Goal: Information Seeking & Learning: Learn about a topic

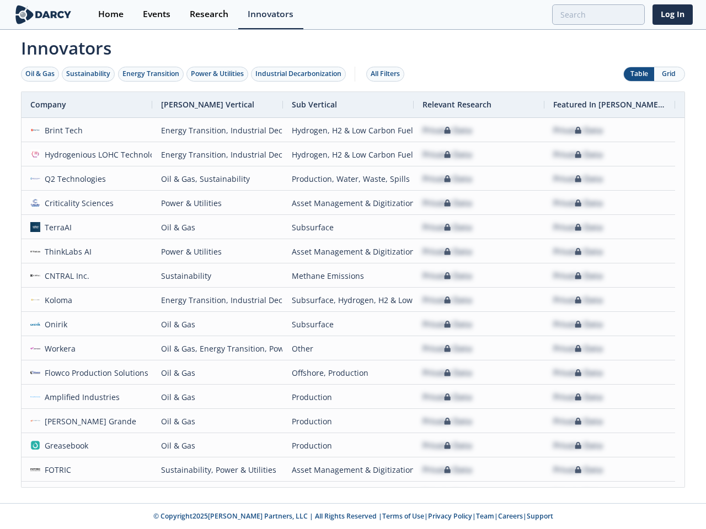
click at [40, 74] on div "Oil & Gas" at bounding box center [39, 74] width 29 height 10
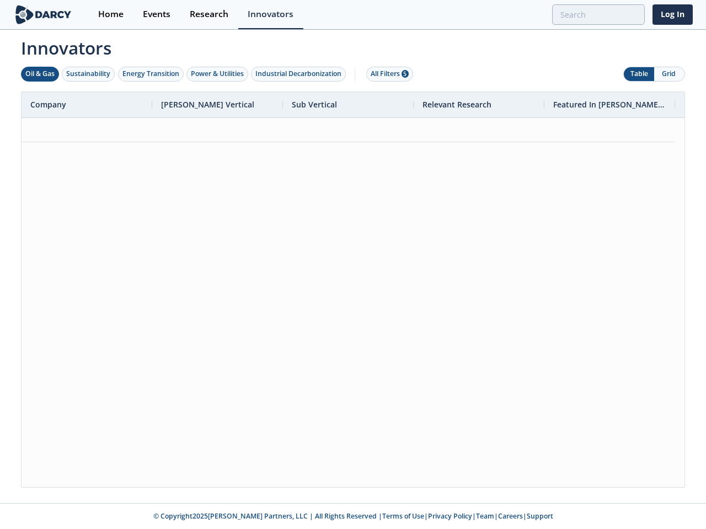
click at [89, 74] on div "Sustainability" at bounding box center [88, 74] width 44 height 10
click at [151, 74] on div "Energy Transition" at bounding box center [150, 74] width 57 height 10
click at [218, 74] on div "Power & Utilities" at bounding box center [217, 74] width 53 height 10
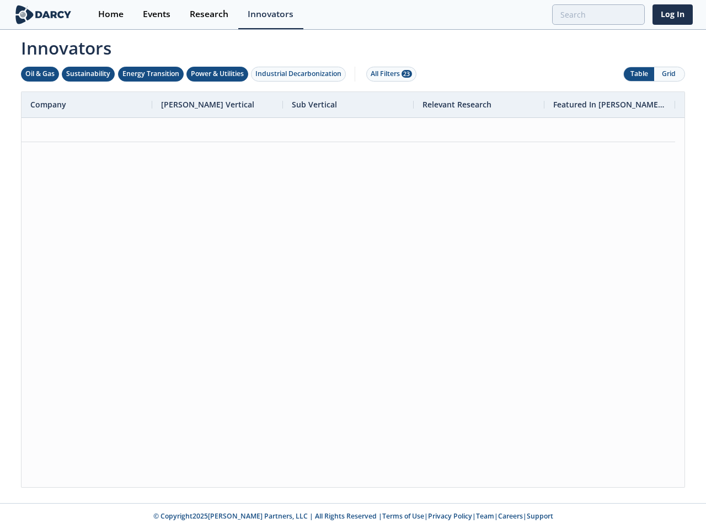
click at [300, 74] on div "Industrial Decarbonization" at bounding box center [298, 74] width 86 height 10
